Goal: Transaction & Acquisition: Download file/media

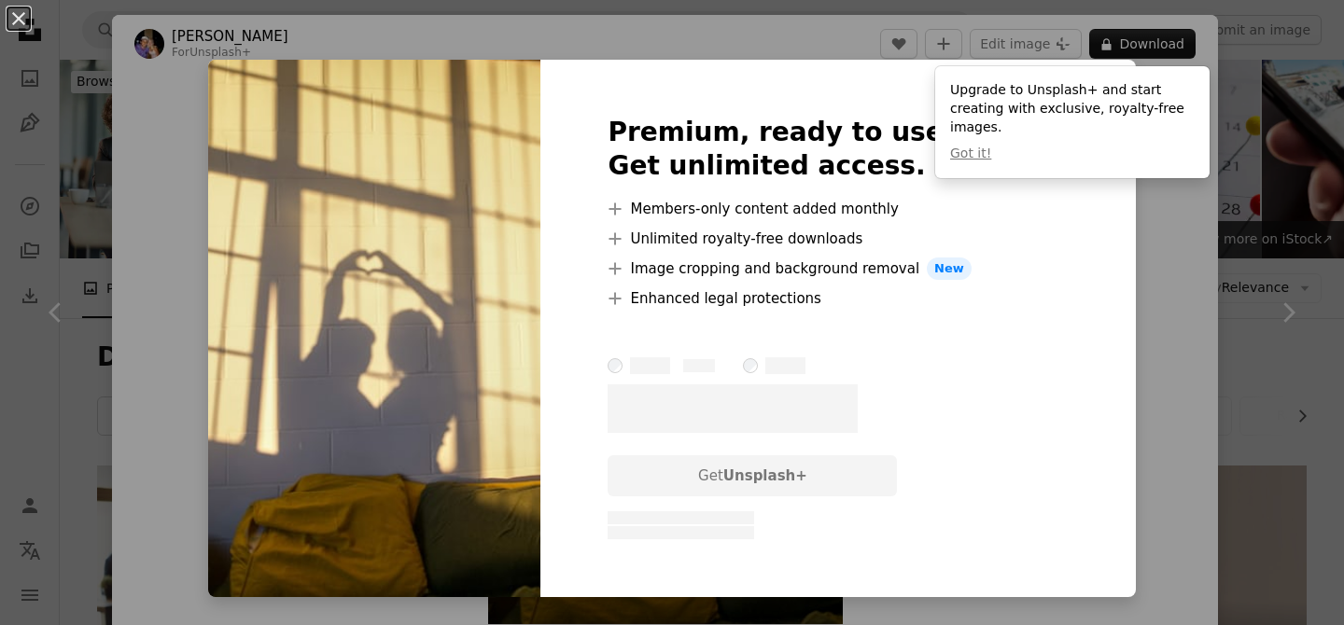
scroll to position [872, 0]
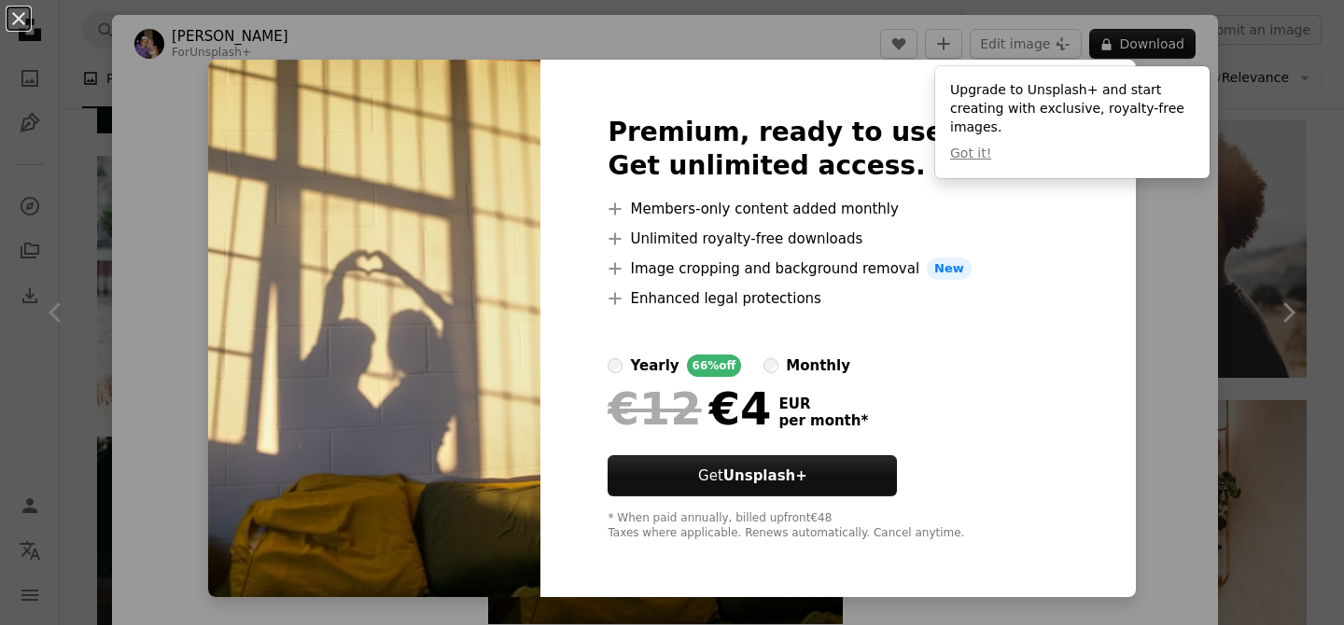
click at [1162, 374] on div "An X shape Premium, ready to use images. Get unlimited access. A plus sign Memb…" at bounding box center [672, 312] width 1344 height 625
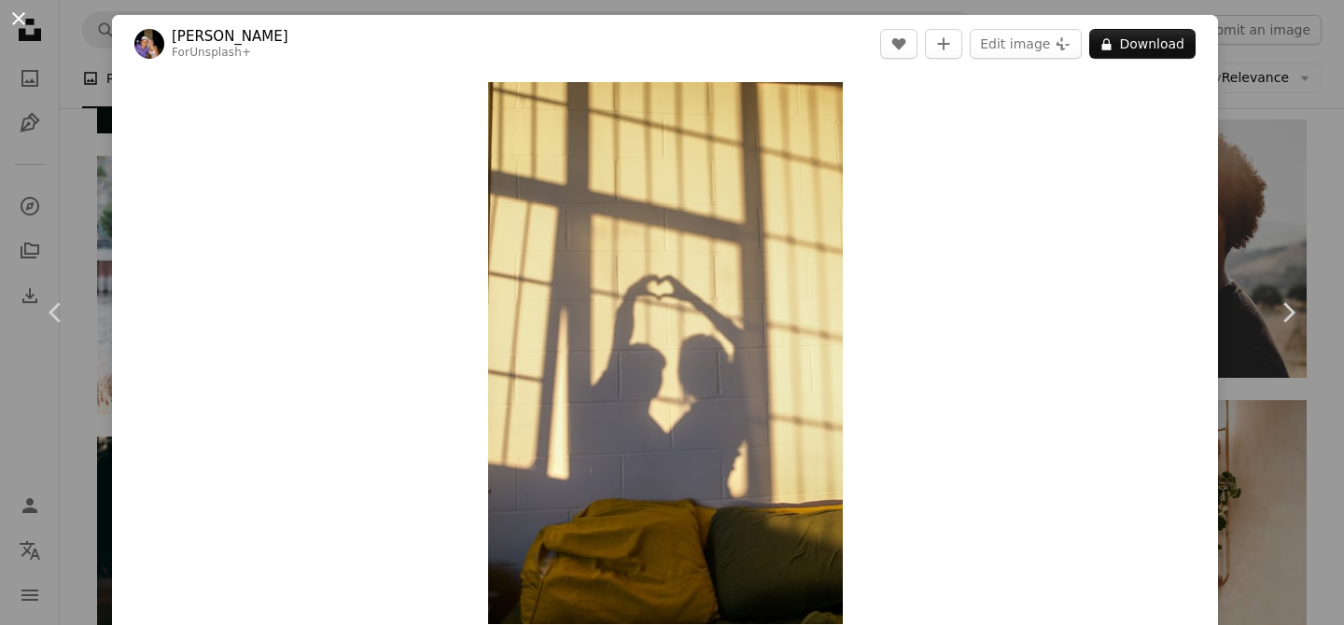
click at [29, 21] on button "An X shape" at bounding box center [18, 18] width 22 height 22
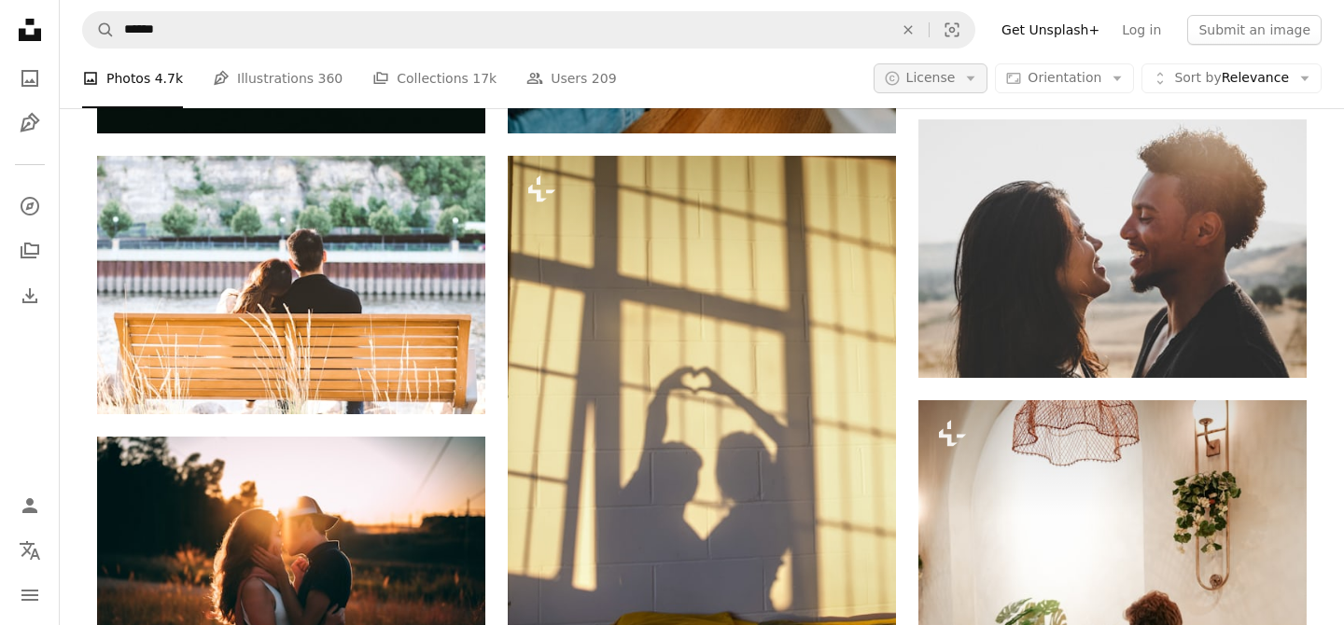
click at [970, 82] on icon "Arrow down" at bounding box center [970, 78] width 17 height 17
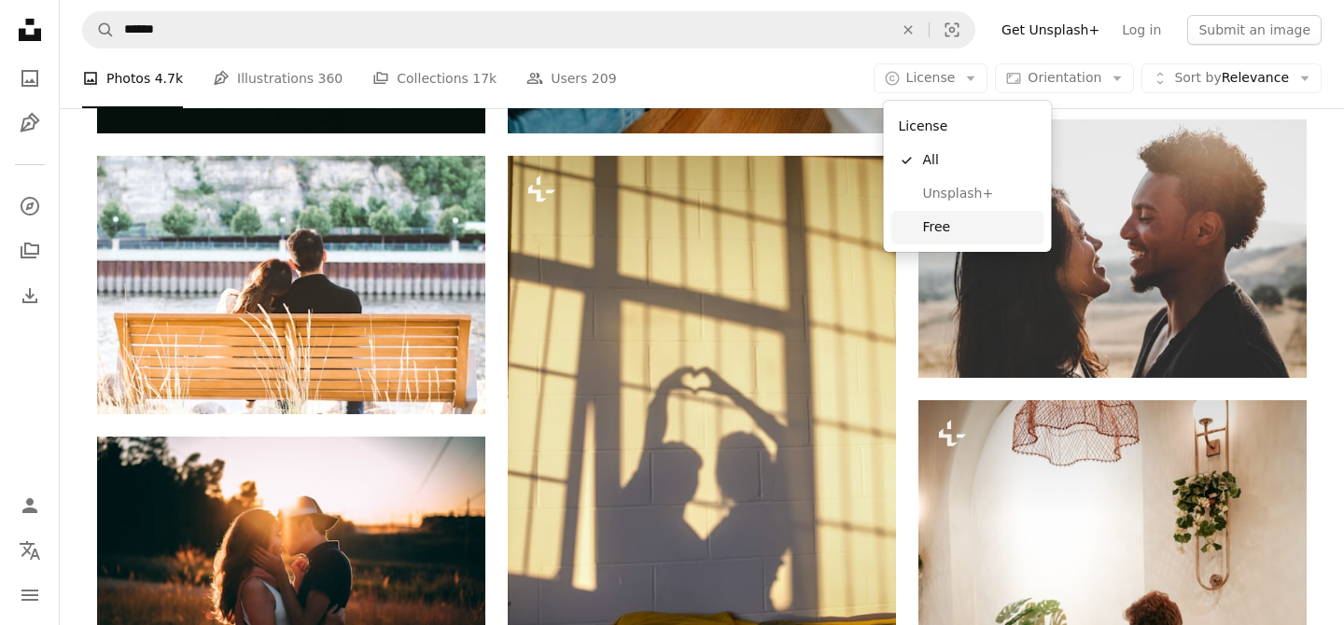
click at [972, 241] on link "Free" at bounding box center [967, 228] width 153 height 34
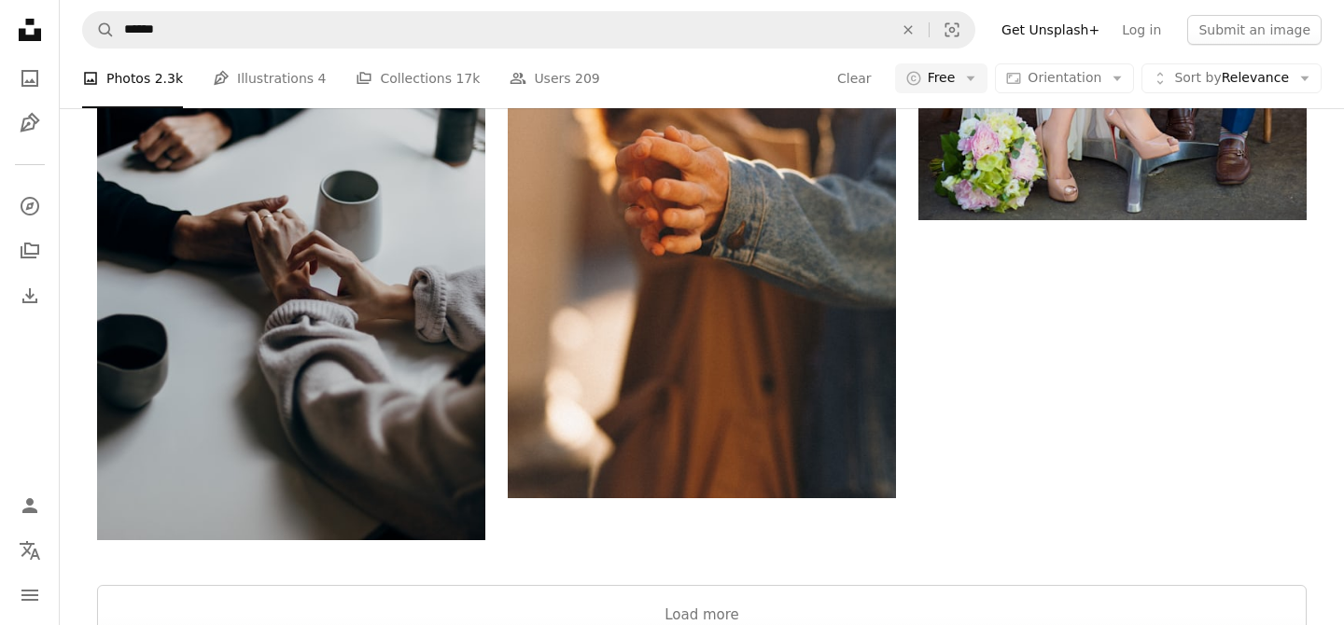
scroll to position [2844, 0]
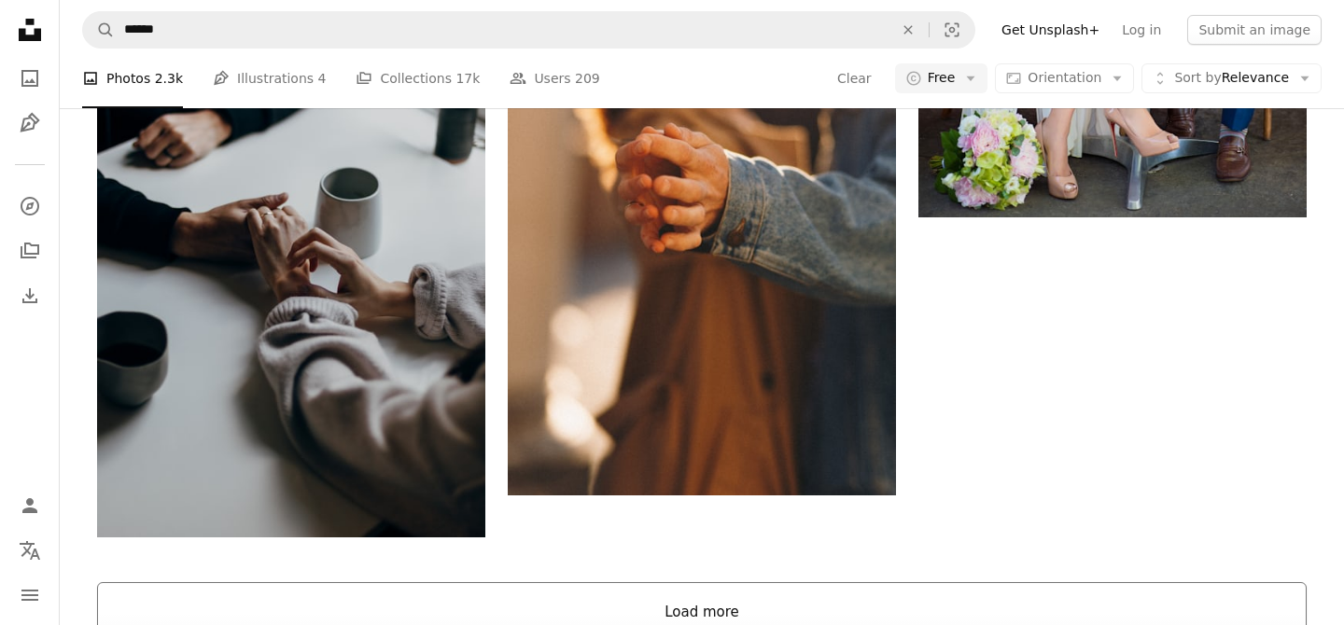
click at [735, 582] on button "Load more" at bounding box center [701, 612] width 1209 height 60
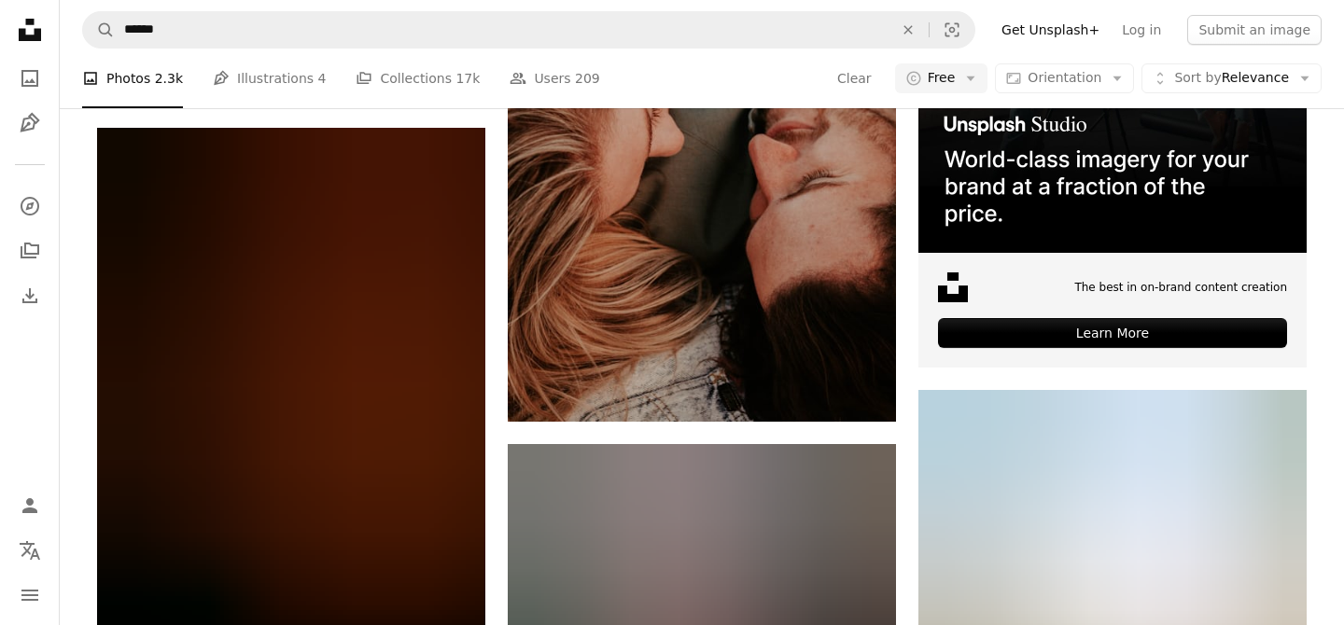
scroll to position [6084, 0]
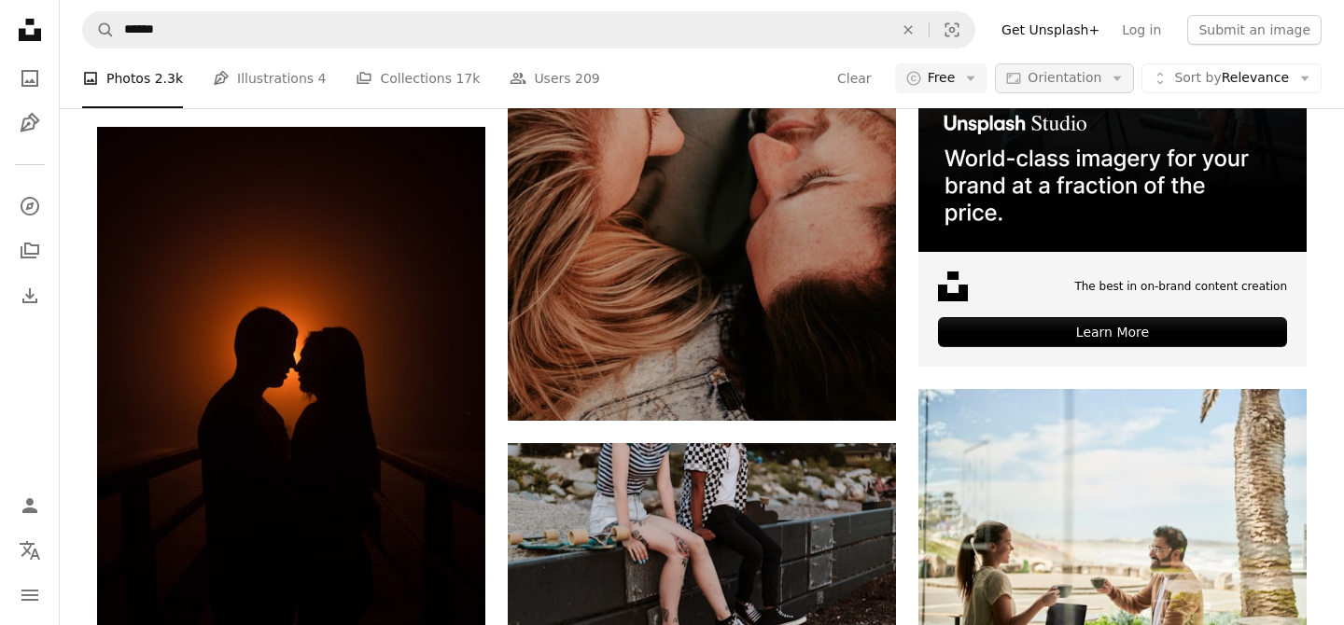
click at [1045, 74] on span "Orientation" at bounding box center [1064, 77] width 74 height 15
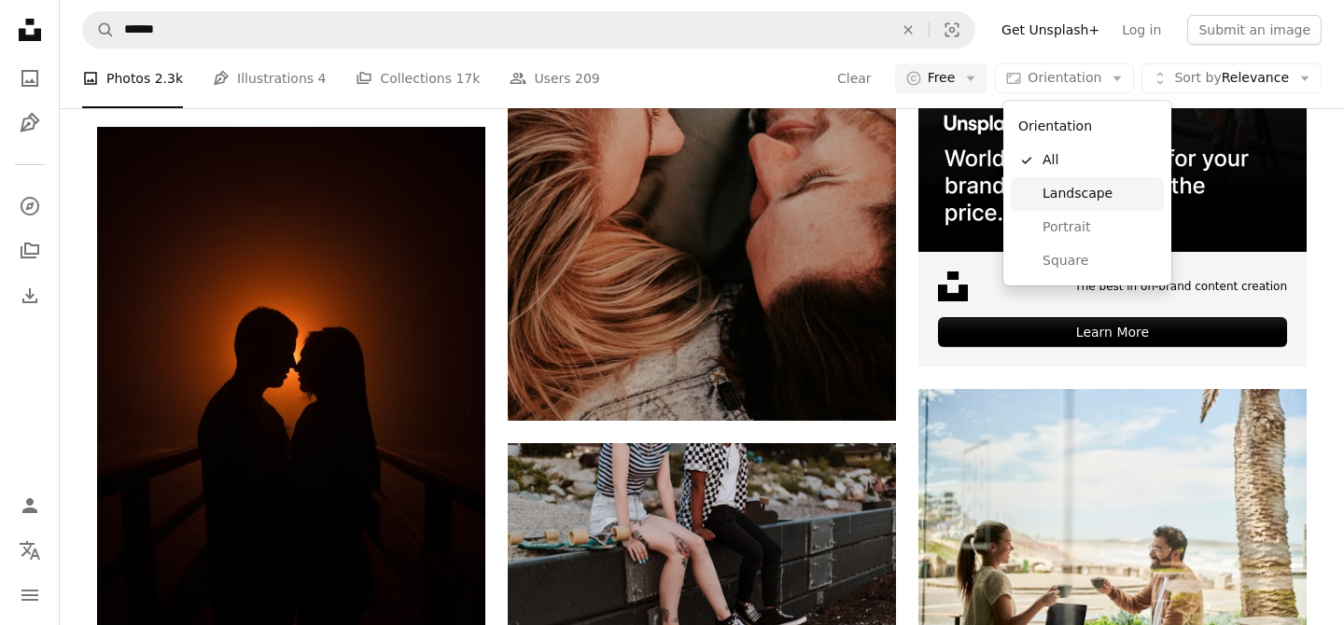
click at [1081, 197] on span "Landscape" at bounding box center [1099, 194] width 114 height 19
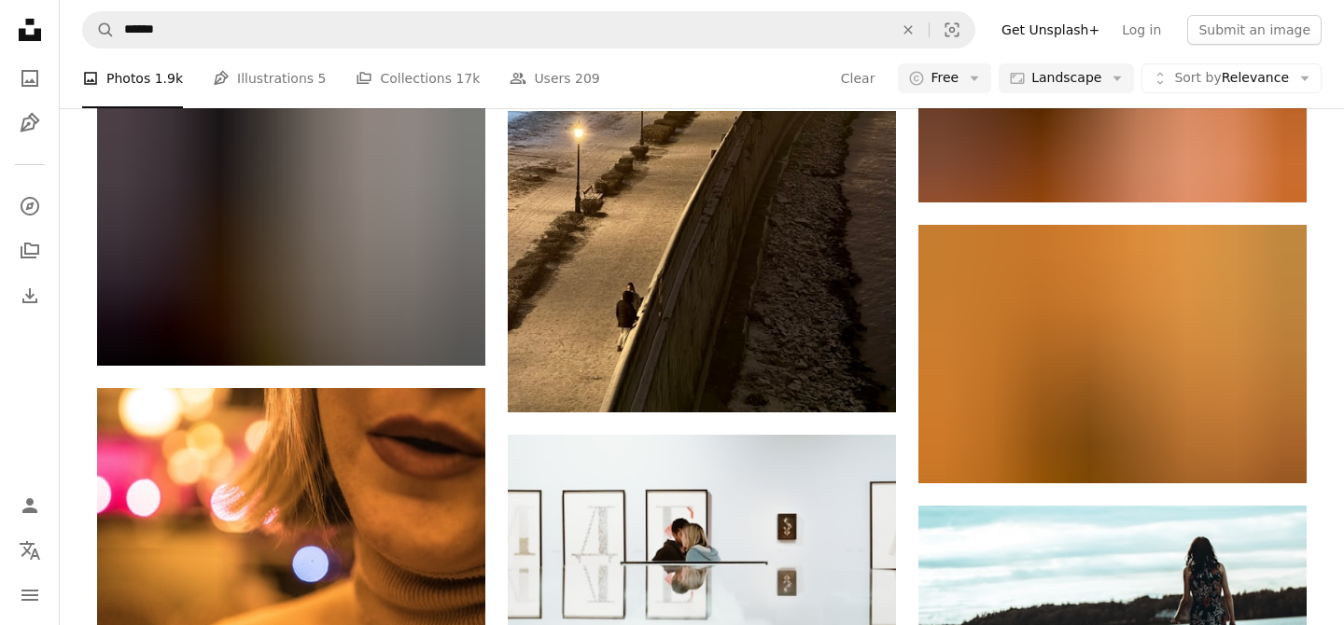
scroll to position [15593, 0]
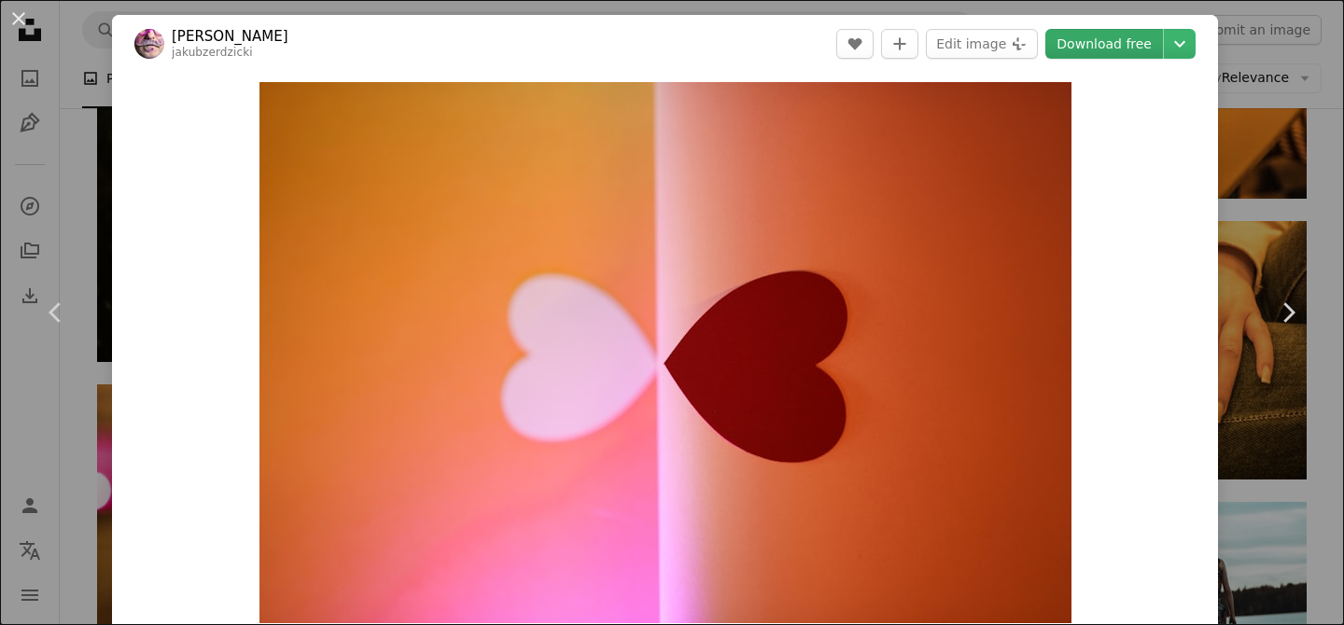
click at [1156, 56] on link "Download free" at bounding box center [1104, 44] width 118 height 30
